Goal: Navigation & Orientation: Find specific page/section

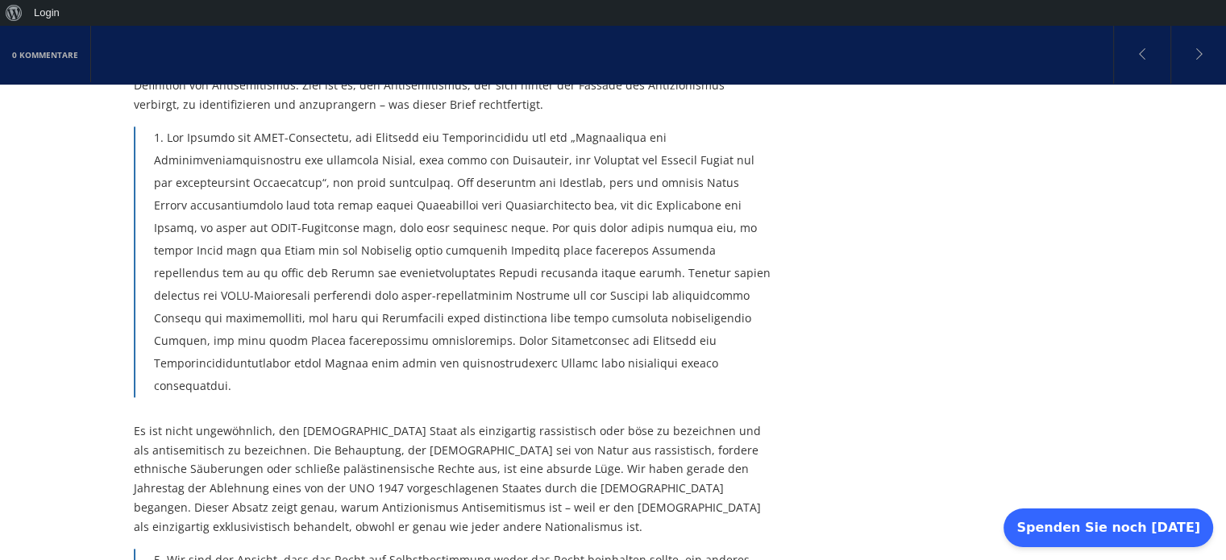
scroll to position [1741, 0]
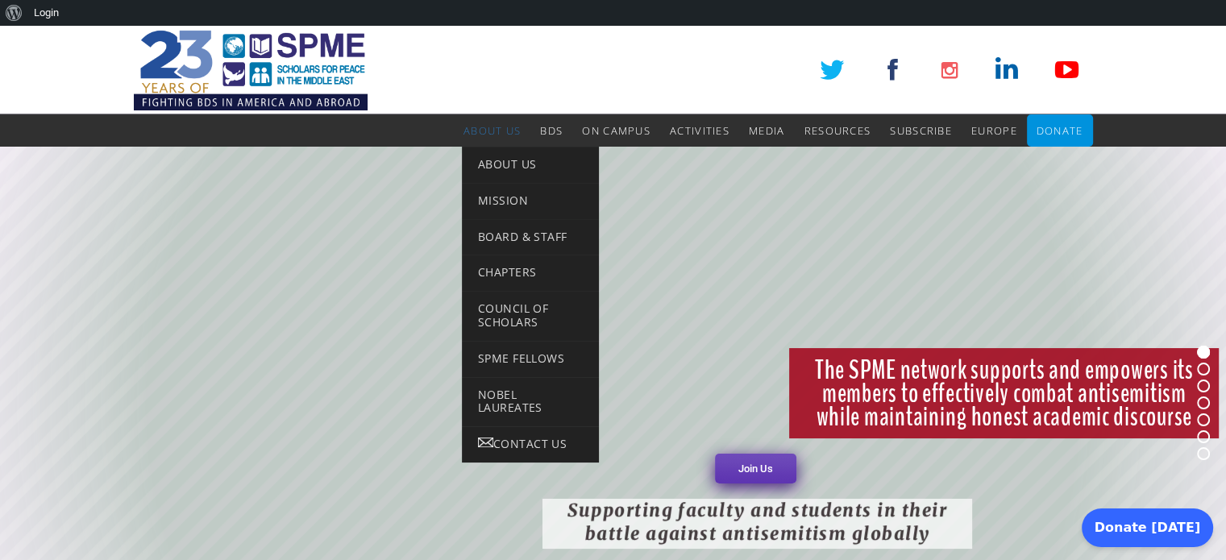
click at [505, 135] on span "About Us" at bounding box center [491, 130] width 57 height 15
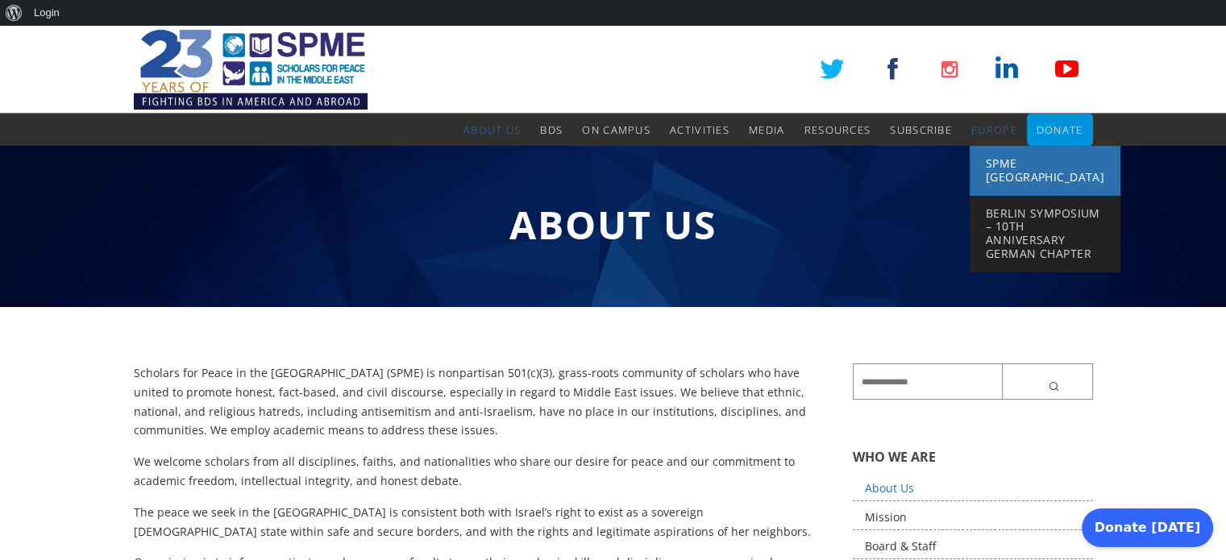
click at [998, 168] on span "SPME [GEOGRAPHIC_DATA]" at bounding box center [1045, 170] width 118 height 29
